Goal: Task Accomplishment & Management: Manage account settings

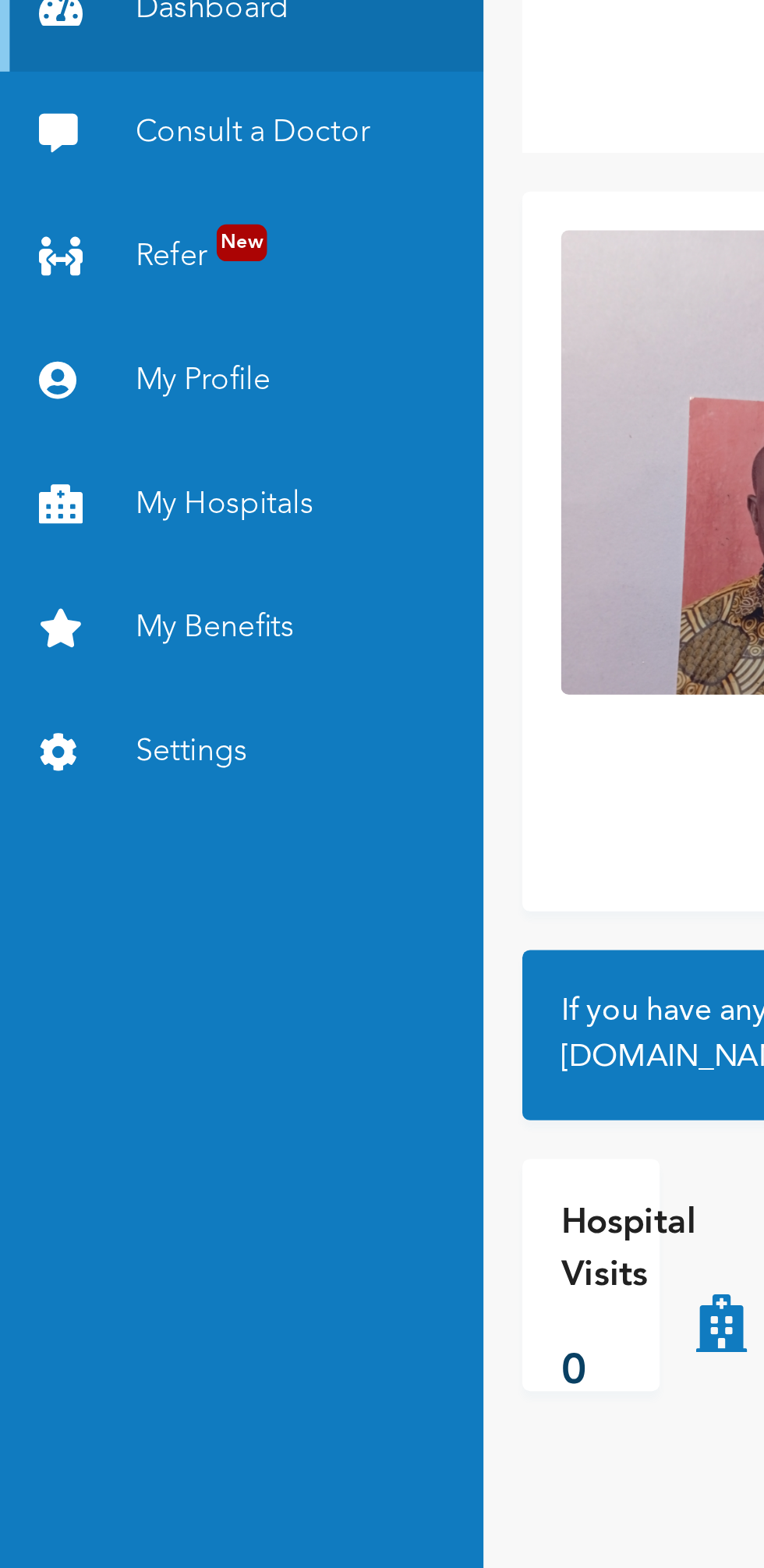
click at [97, 230] on link "My Profile" at bounding box center [97, 237] width 195 height 50
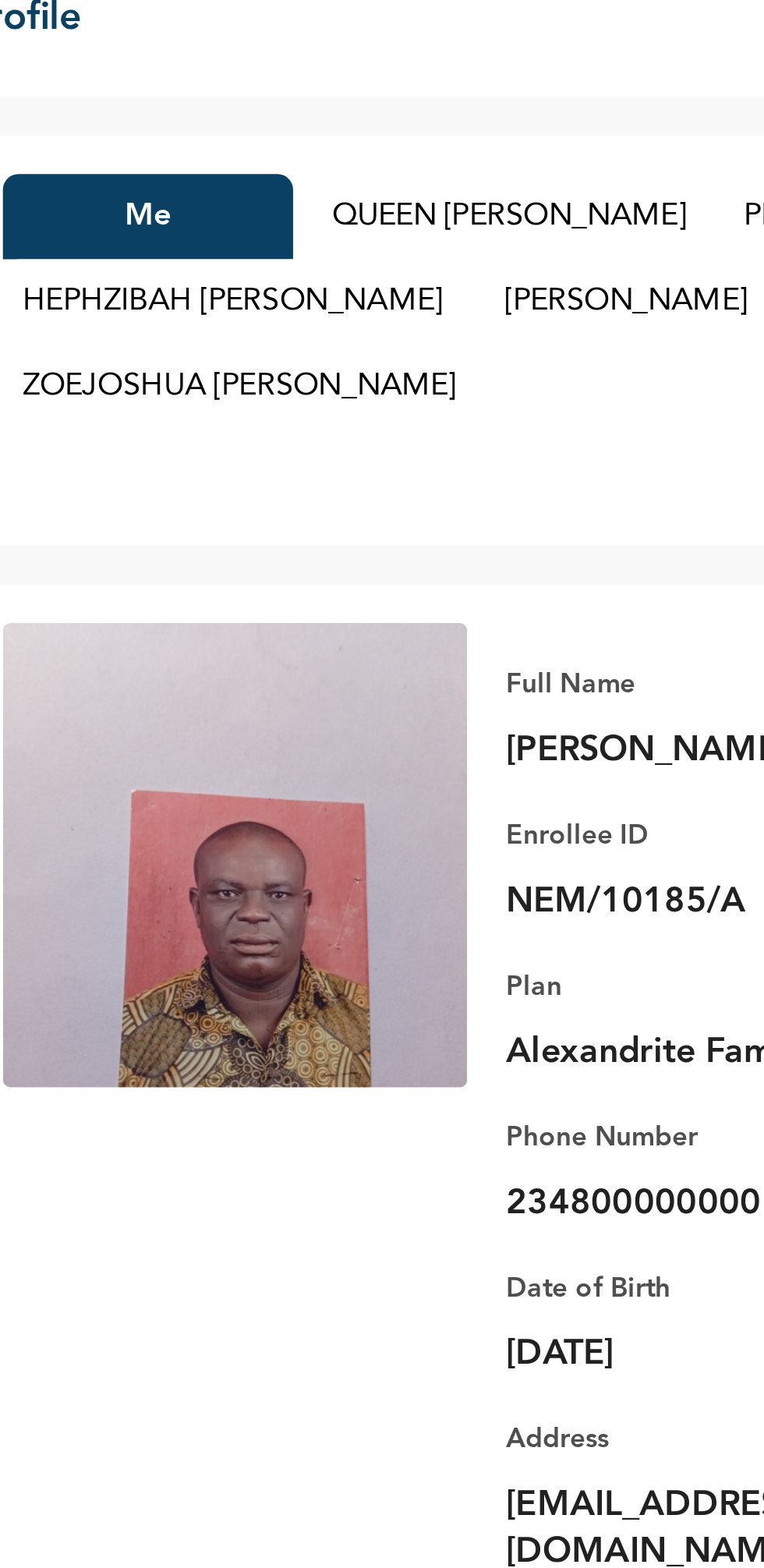
click at [464, 110] on button "QUEEN KENNETH ADIELE" at bounding box center [430, 110] width 158 height 34
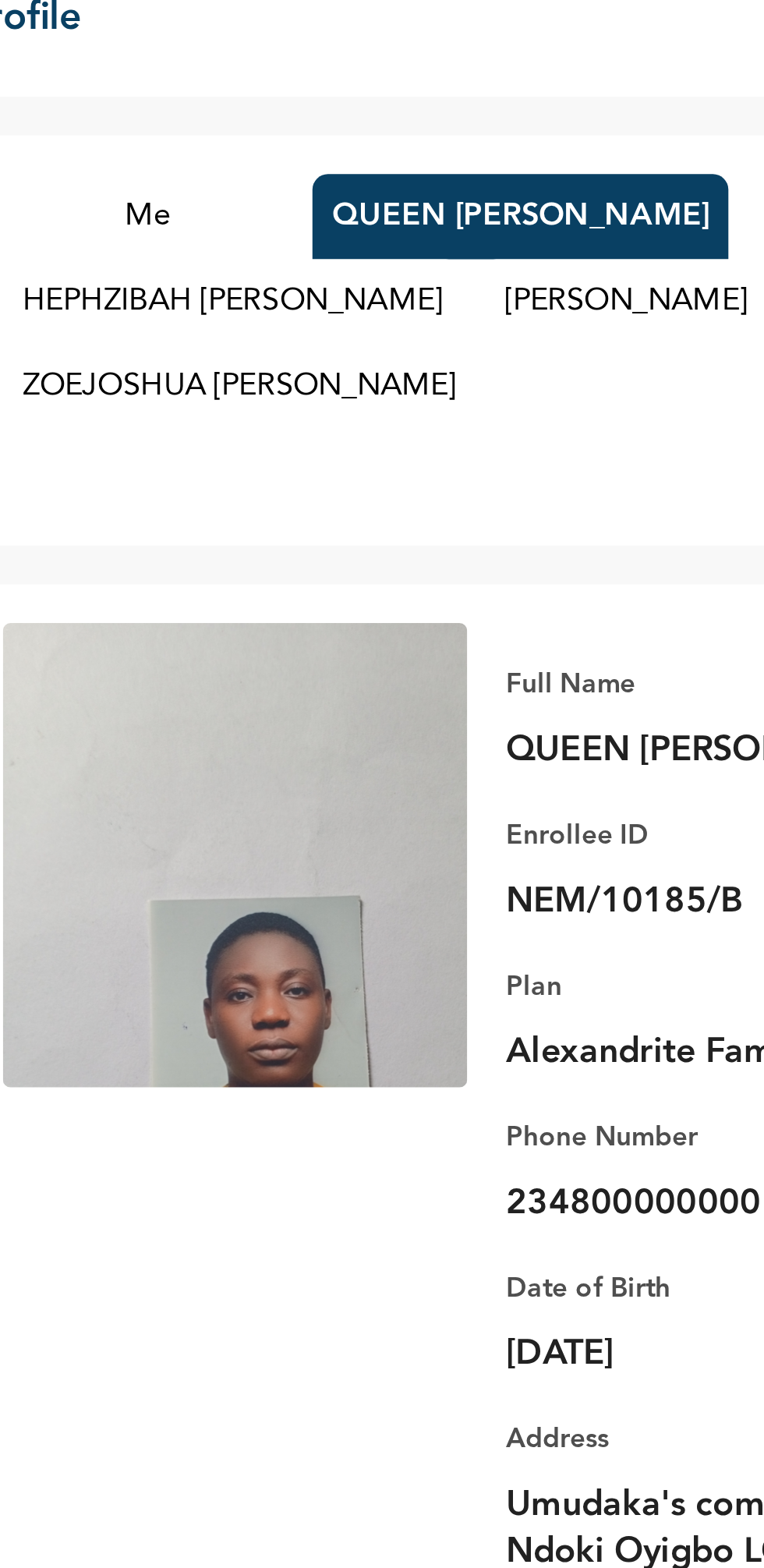
click at [335, 149] on button "HEPHZIBAH KENNETH ADIELE" at bounding box center [319, 145] width 185 height 34
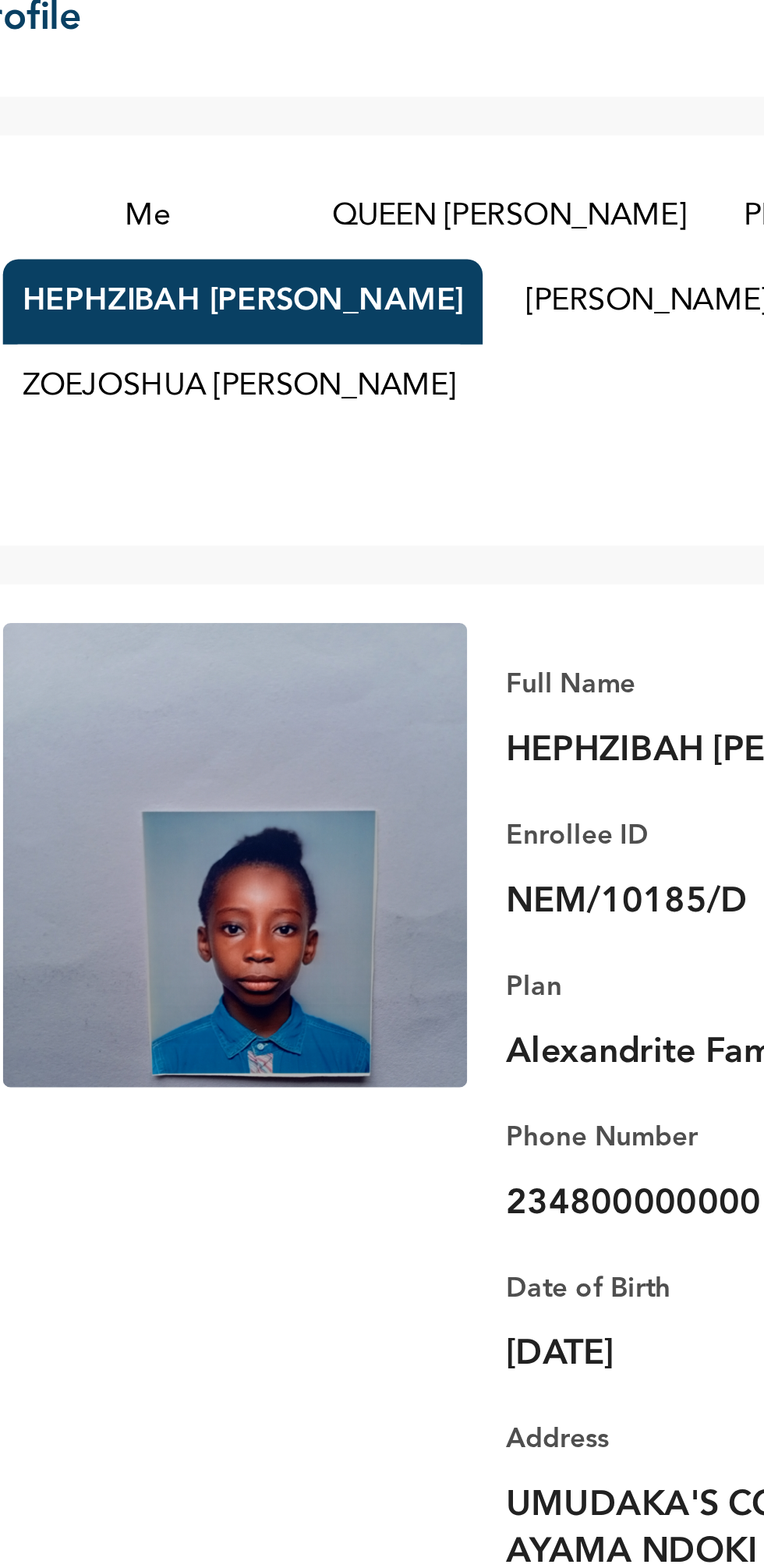
click at [351, 186] on button "ZOEJOSHUA KENNETH ADIELE" at bounding box center [321, 179] width 190 height 34
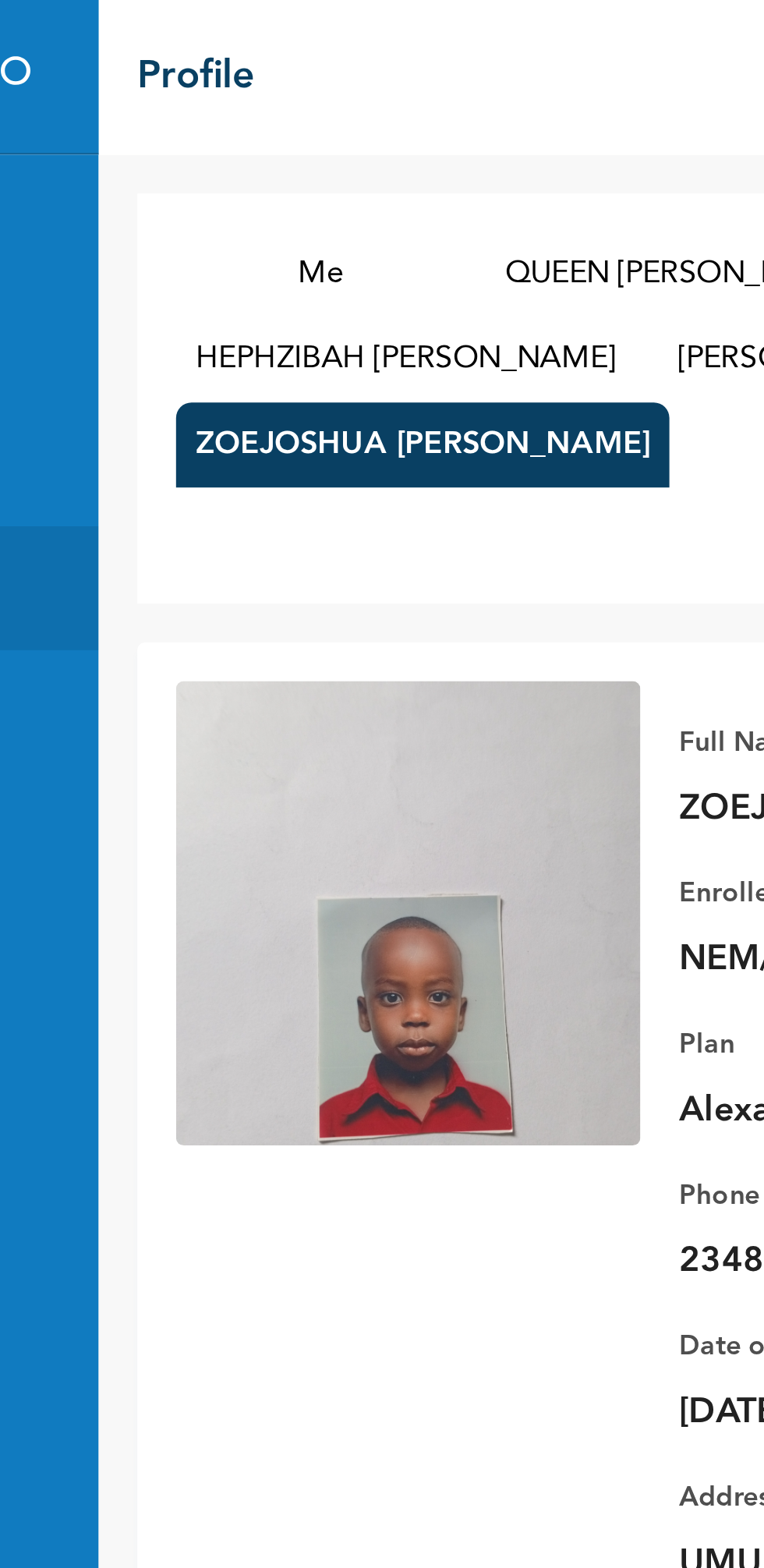
click at [290, 104] on button "Me" at bounding box center [284, 110] width 117 height 34
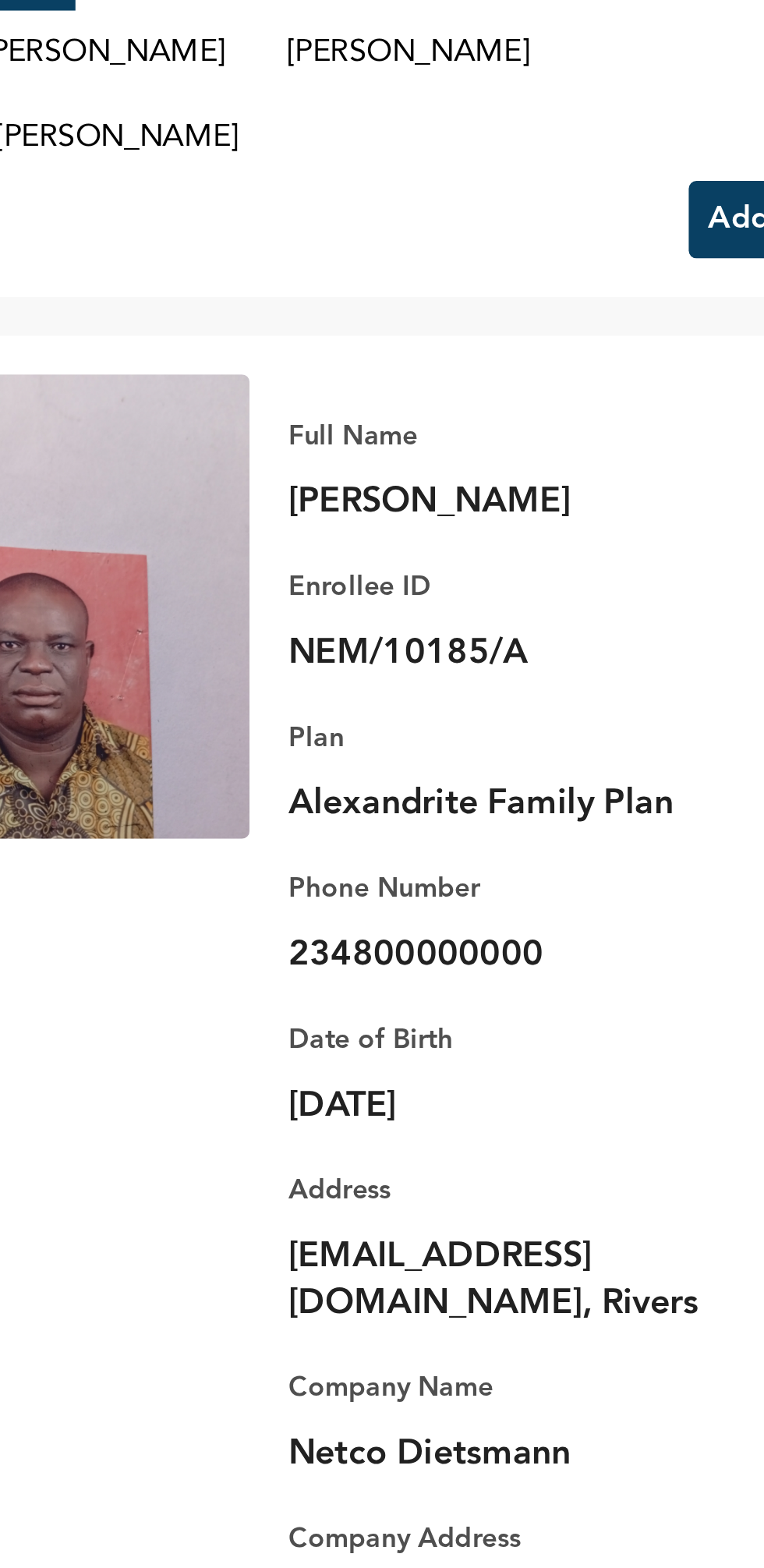
click at [511, 517] on p "234800000000" at bounding box center [538, 509] width 219 height 19
